Goal: Task Accomplishment & Management: Manage account settings

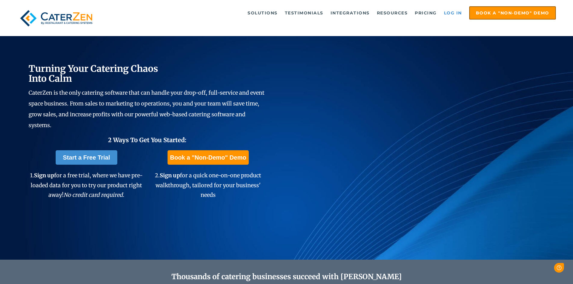
drag, startPoint x: 454, startPoint y: 13, endPoint x: 456, endPoint y: 15, distance: 3.4
click at [454, 13] on link "Log in" at bounding box center [453, 13] width 24 height 12
click at [449, 14] on link "Log in" at bounding box center [453, 13] width 24 height 12
click at [447, 15] on link "Log in" at bounding box center [453, 13] width 24 height 12
